Goal: Navigation & Orientation: Find specific page/section

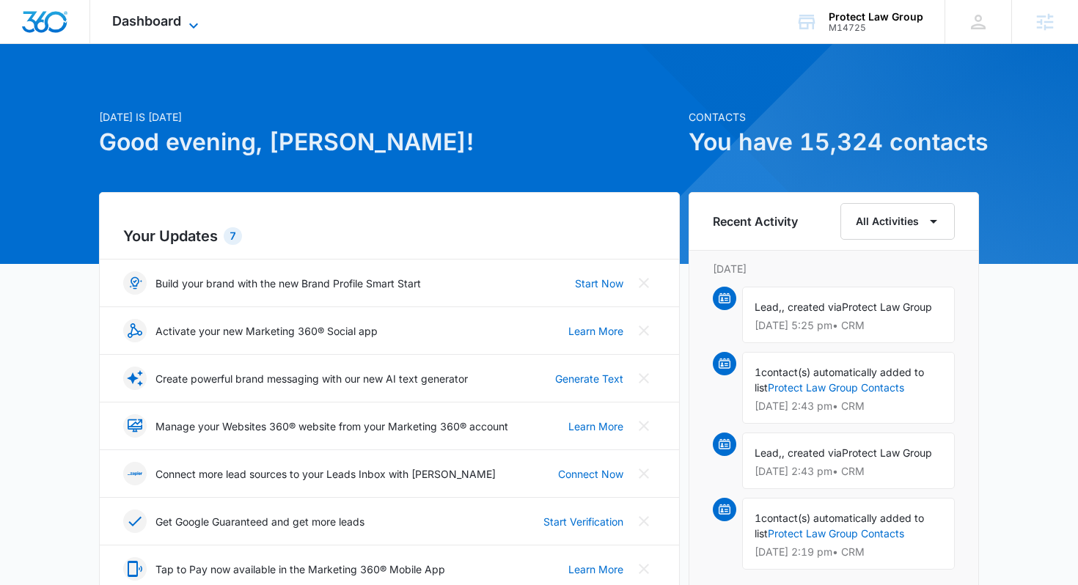
click at [147, 20] on span "Dashboard" at bounding box center [146, 20] width 69 height 15
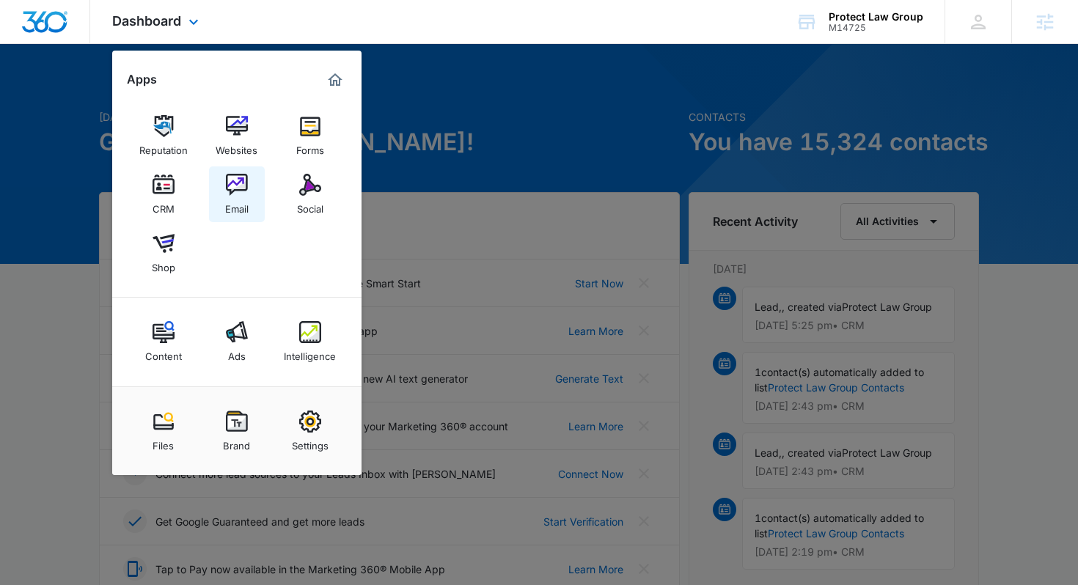
click at [243, 180] on img at bounding box center [237, 185] width 22 height 22
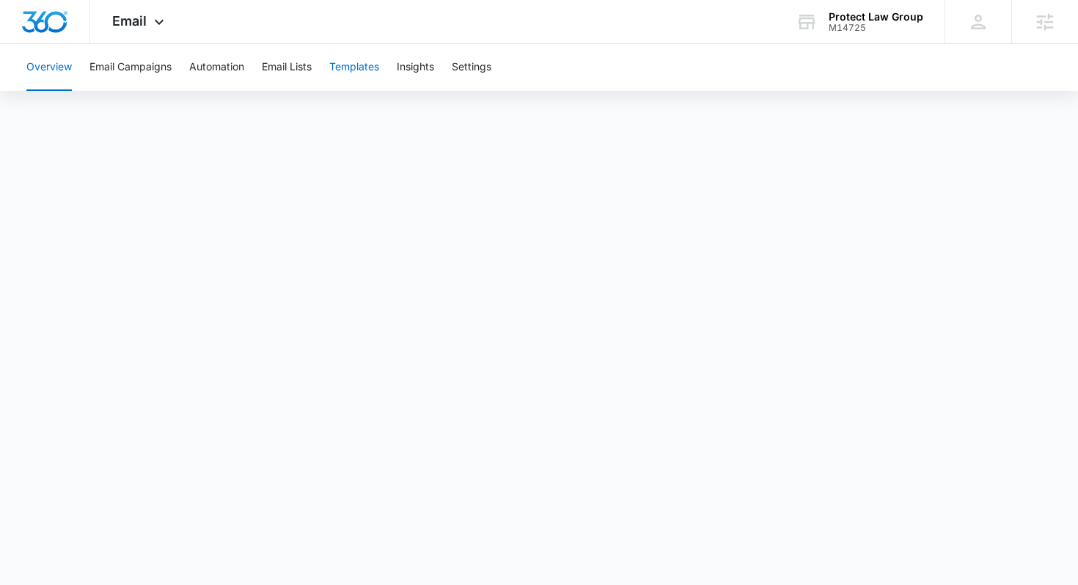
click at [358, 73] on button "Templates" at bounding box center [354, 67] width 50 height 47
click at [225, 66] on button "Automation" at bounding box center [216, 67] width 55 height 47
